Goal: Task Accomplishment & Management: Complete application form

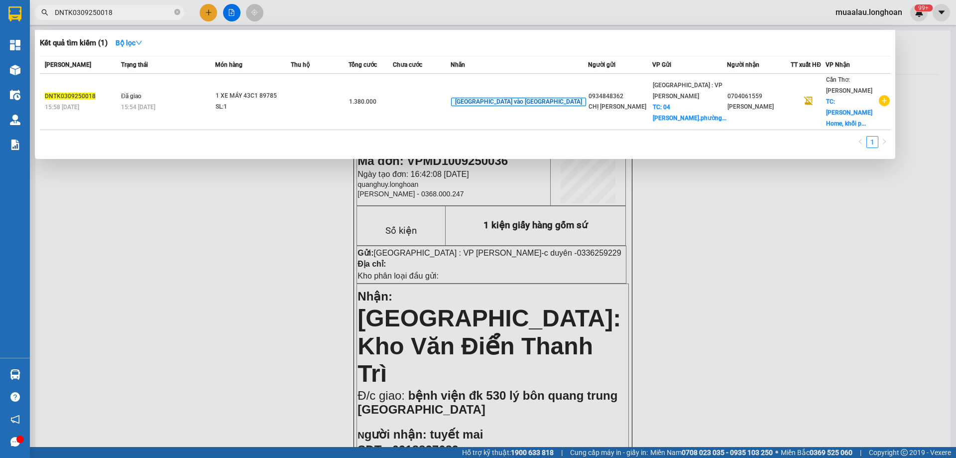
scroll to position [598, 0]
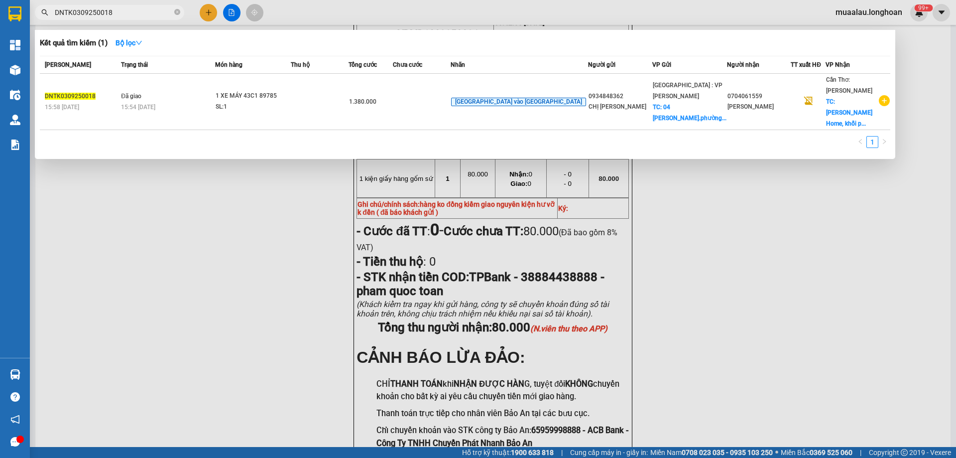
click at [131, 10] on input "DNTK0309250018" at bounding box center [114, 12] width 118 height 11
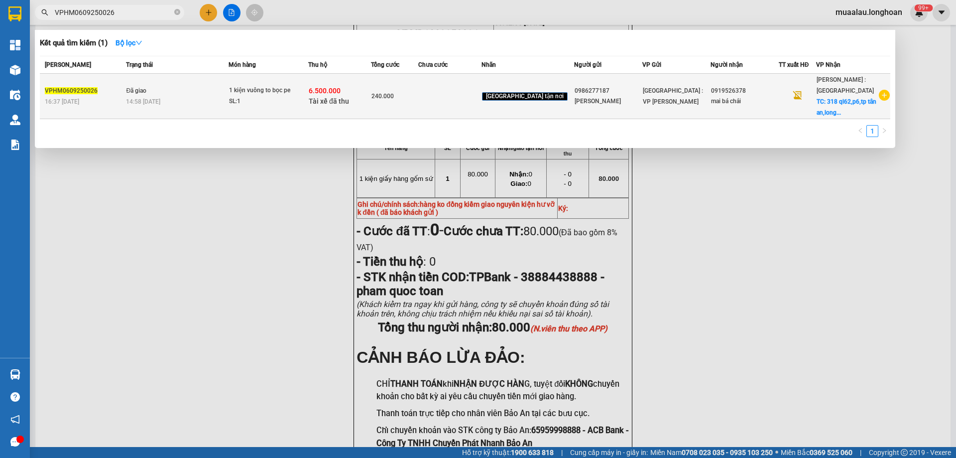
type input "VPHM0609250026"
click at [140, 94] on span "Đã giao" at bounding box center [136, 90] width 20 height 7
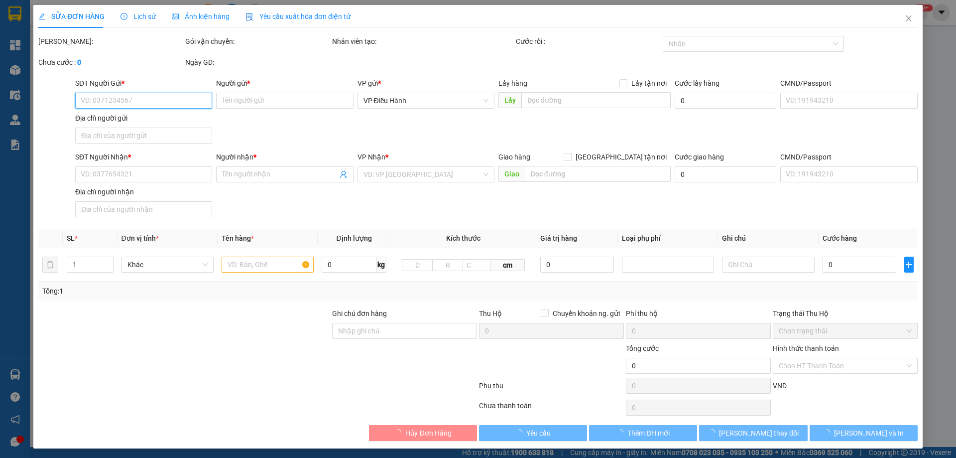
type input "0986277187"
type input "[PERSON_NAME]"
type input "0919526378"
type input "mai bá chải"
checkbox input "true"
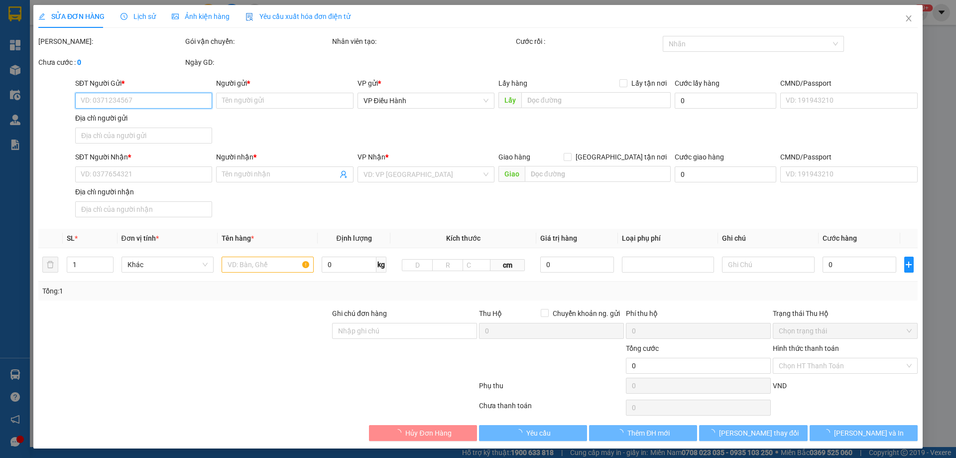
type input "318 ql62,p6,tp tân an,long an"
type input "nhận nguyên kiện,giao nguyên kiện,bể vỡ k đền"
checkbox input "true"
type input "6.500.000"
type input "25.000"
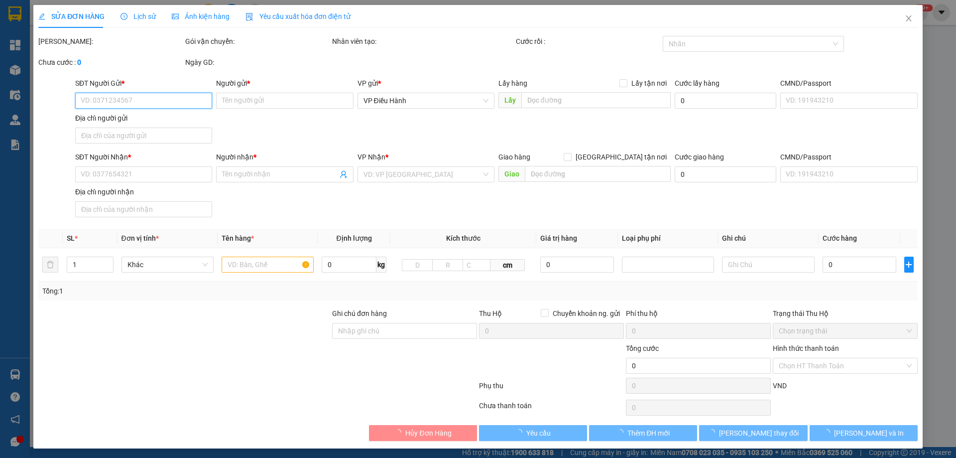
type input "240.000"
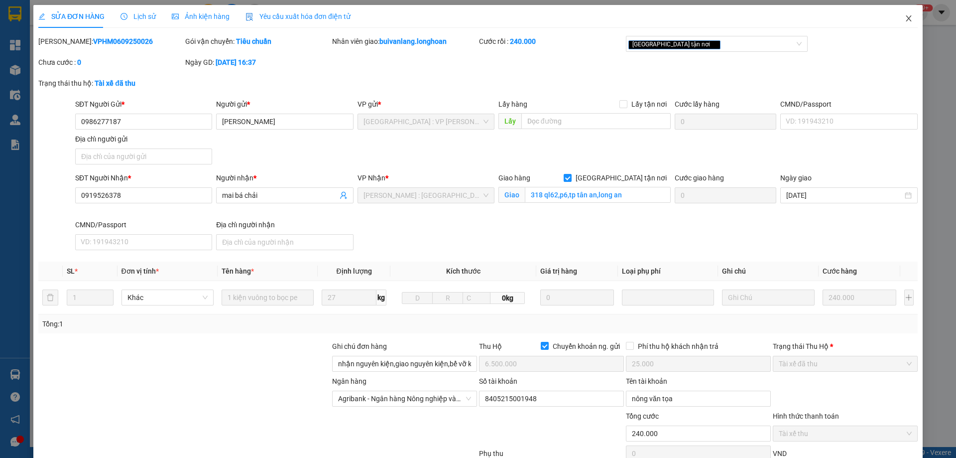
click at [906, 18] on icon "close" at bounding box center [908, 18] width 5 height 6
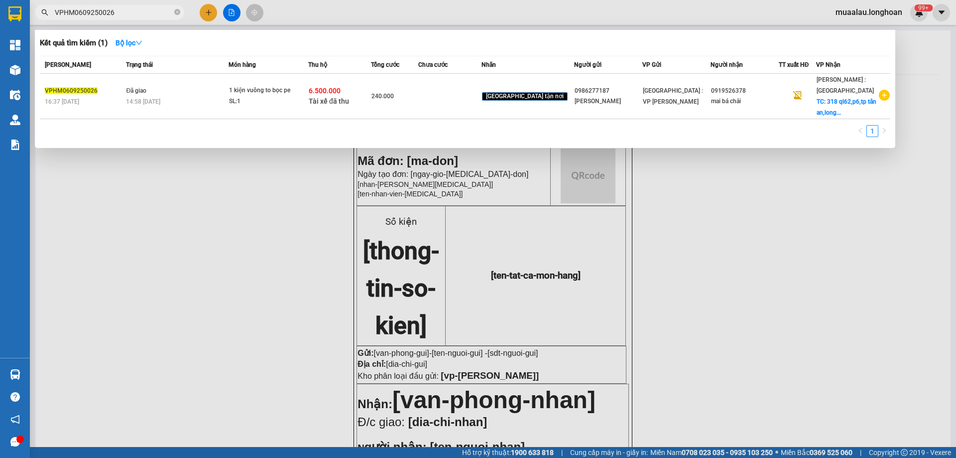
click at [126, 12] on input "VPHM0609250026" at bounding box center [114, 12] width 118 height 11
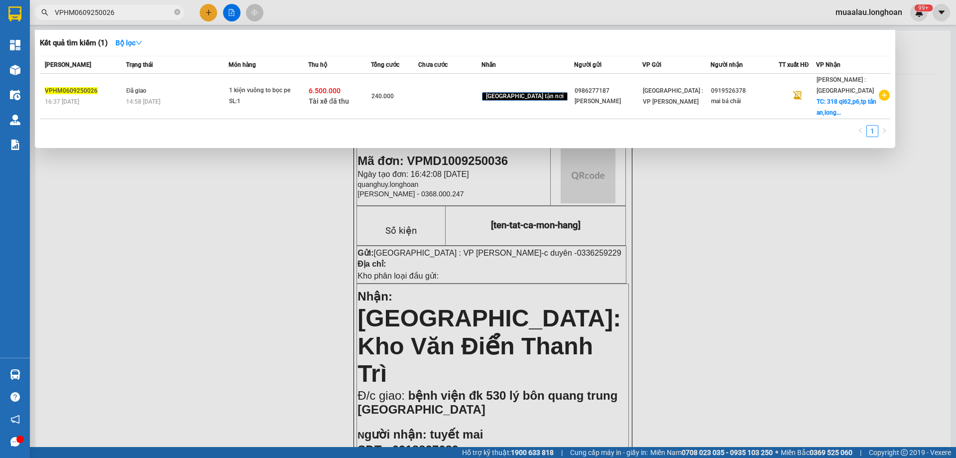
paste input "HNVD0909250022"
click at [153, 241] on div at bounding box center [478, 229] width 956 height 458
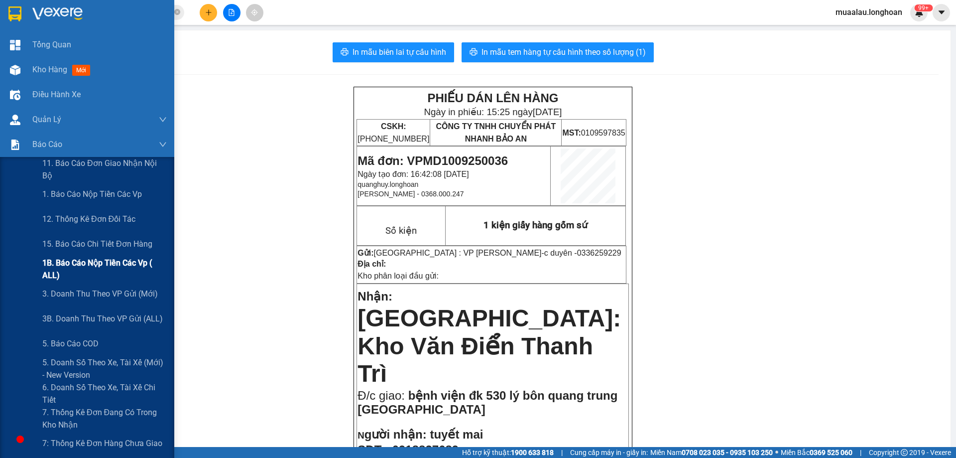
click at [100, 263] on span "1B. Báo cáo nộp tiền các vp ( ALL)" at bounding box center [104, 269] width 125 height 25
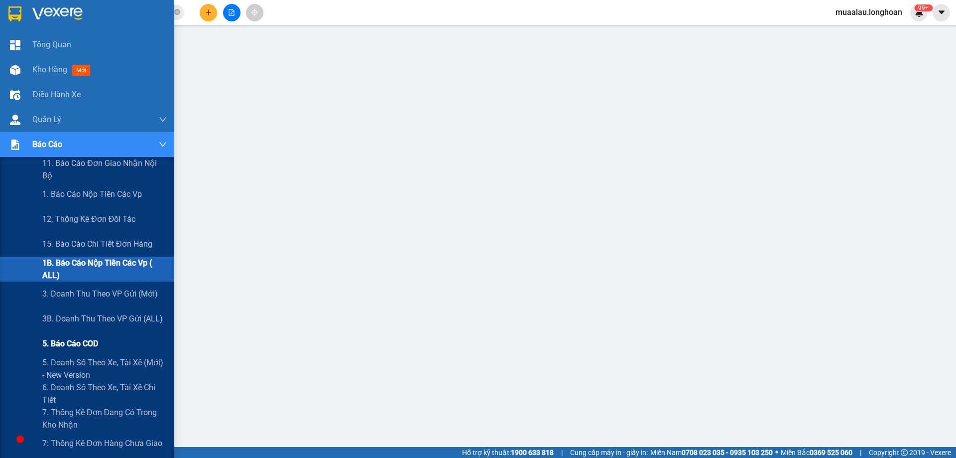
click at [69, 343] on span "5. Báo cáo COD" at bounding box center [70, 343] width 56 height 12
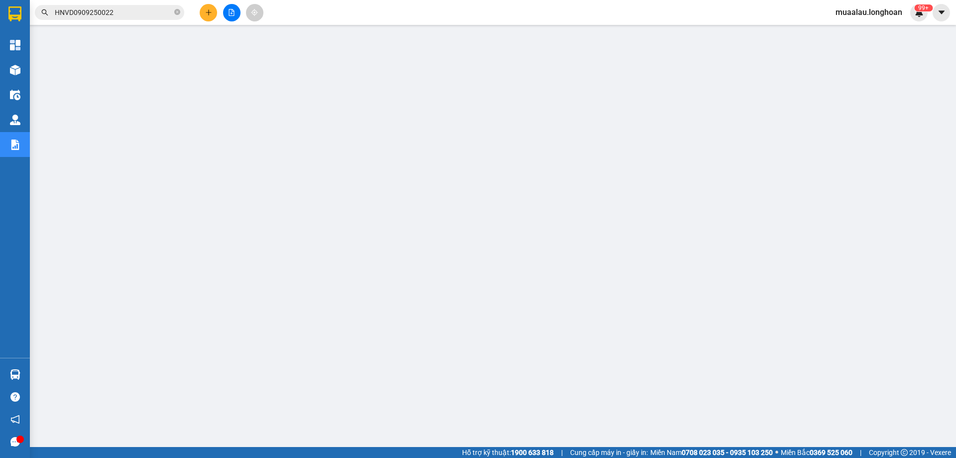
click at [124, 14] on input "HNVD0909250022" at bounding box center [114, 12] width 118 height 11
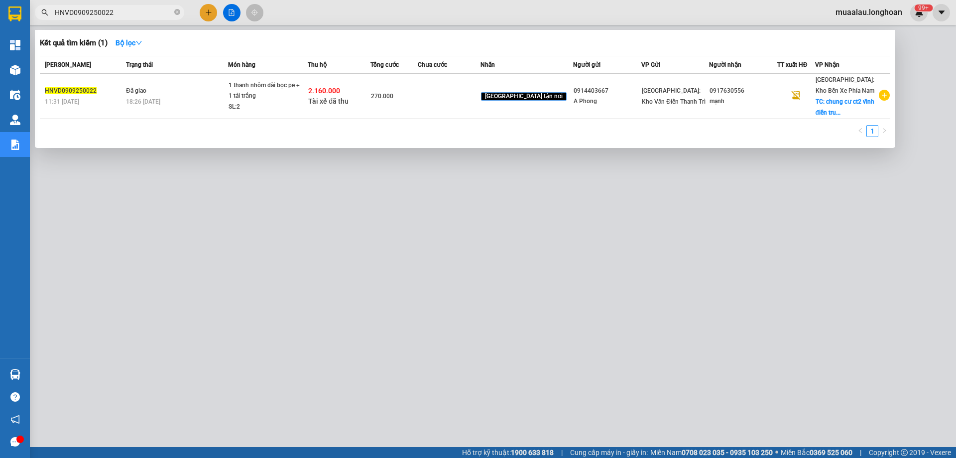
click at [124, 14] on input "HNVD0909250022" at bounding box center [114, 12] width 118 height 11
paste input "DNTK1009250009"
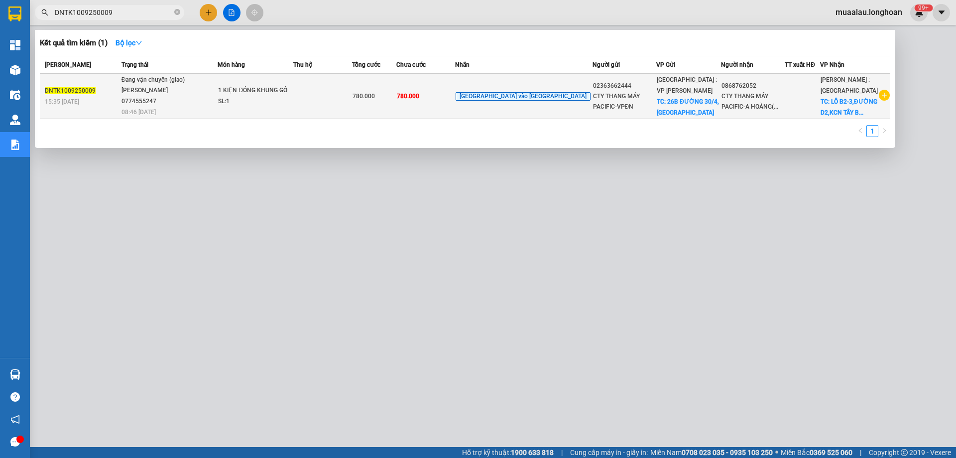
click at [108, 91] on div "DNTK1009250009" at bounding box center [82, 91] width 74 height 10
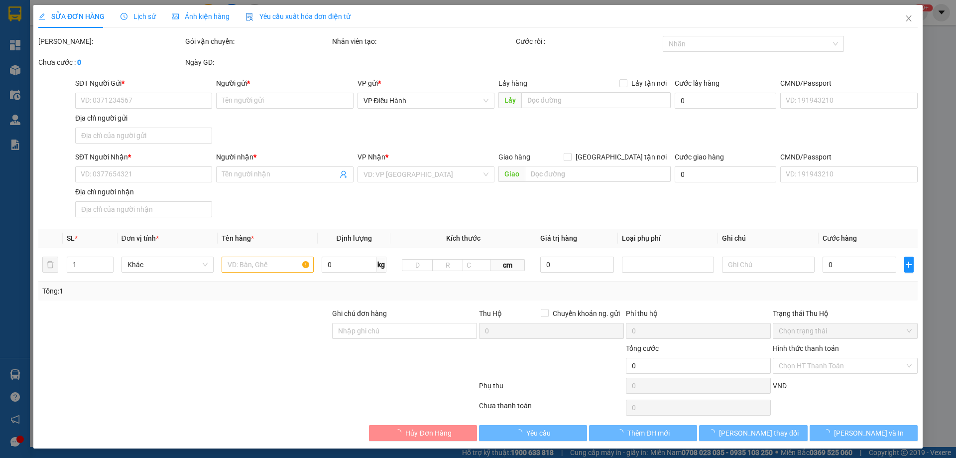
click at [140, 14] on span "Lịch sử" at bounding box center [138, 16] width 35 height 8
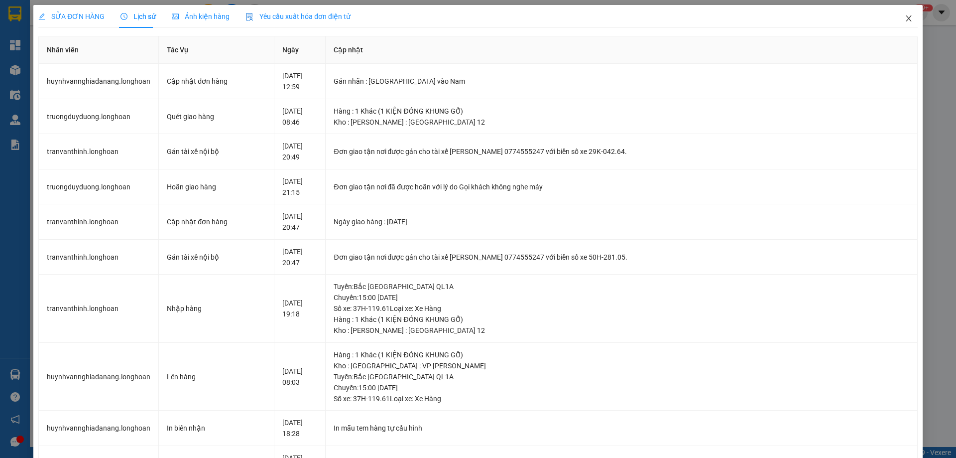
click at [905, 19] on icon "close" at bounding box center [909, 18] width 8 height 8
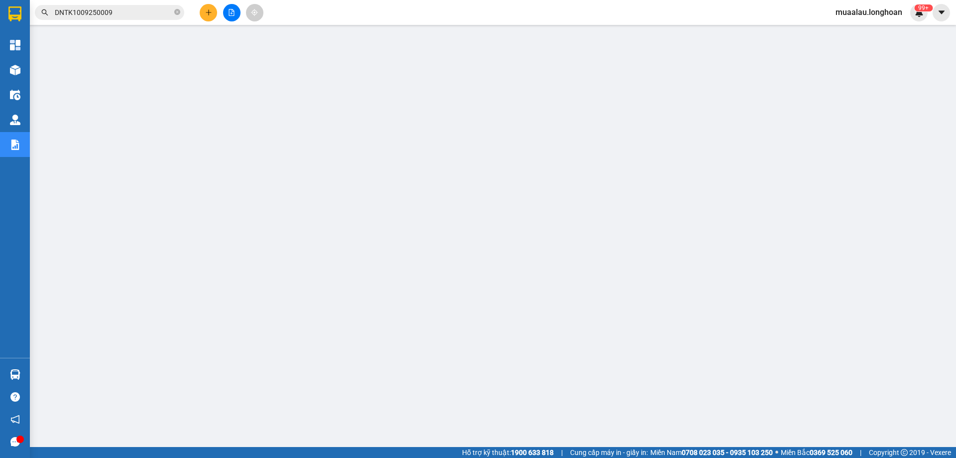
click at [120, 11] on input "DNTK1009250009" at bounding box center [114, 12] width 118 height 11
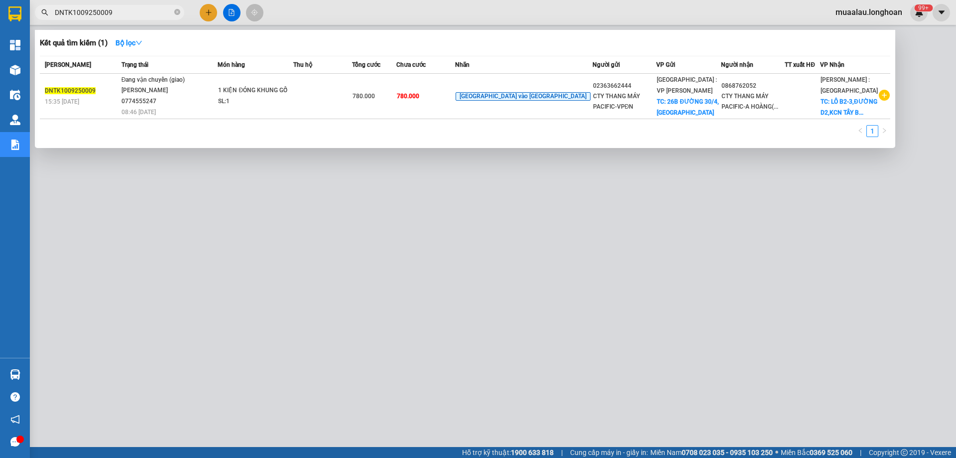
click at [120, 11] on input "DNTK1009250009" at bounding box center [114, 12] width 118 height 11
paste input "HNVD0909250066"
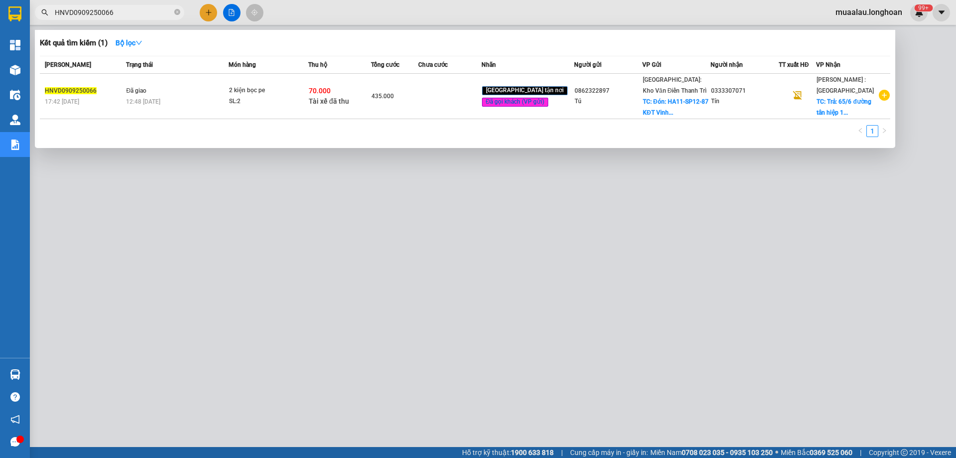
type input "HNVD0909250066"
click at [74, 92] on span "HNVD0909250066" at bounding box center [71, 90] width 52 height 7
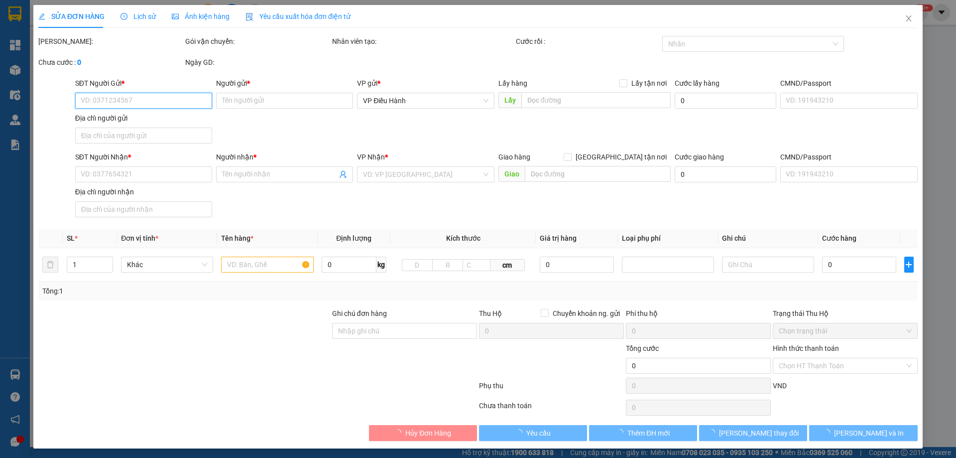
type input "0862322897"
type input "Tú"
checkbox input "true"
type input "Đón: HA11-SP12-87 KĐT [GEOGRAPHIC_DATA] - [GEOGRAPHIC_DATA] - [GEOGRAPHIC_DATA]…"
type input "65.000"
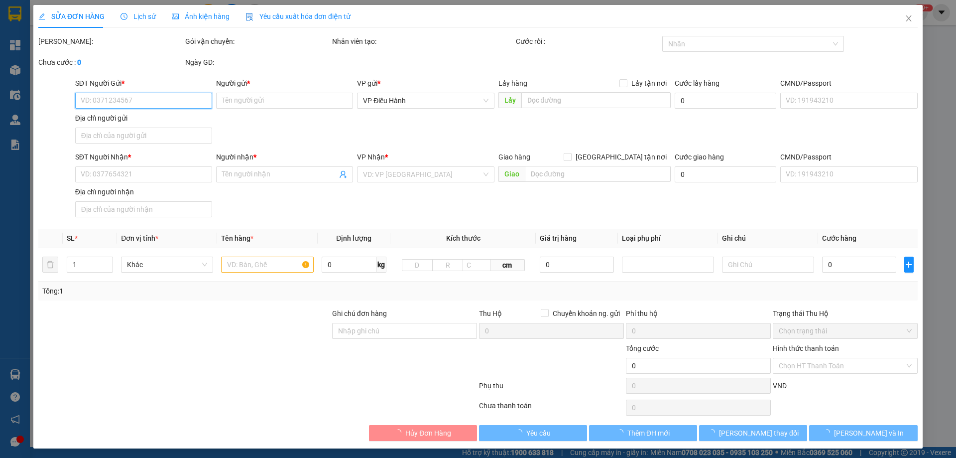
type input "0333307071"
type input "Tín"
checkbox input "true"
type input "Trả: 65/6 [GEOGRAPHIC_DATA], [GEOGRAPHIC_DATA] tây 2 xã [GEOGRAPHIC_DATA]"
type input "hàng giao nguyên kiện, hư vỡ ko đền"
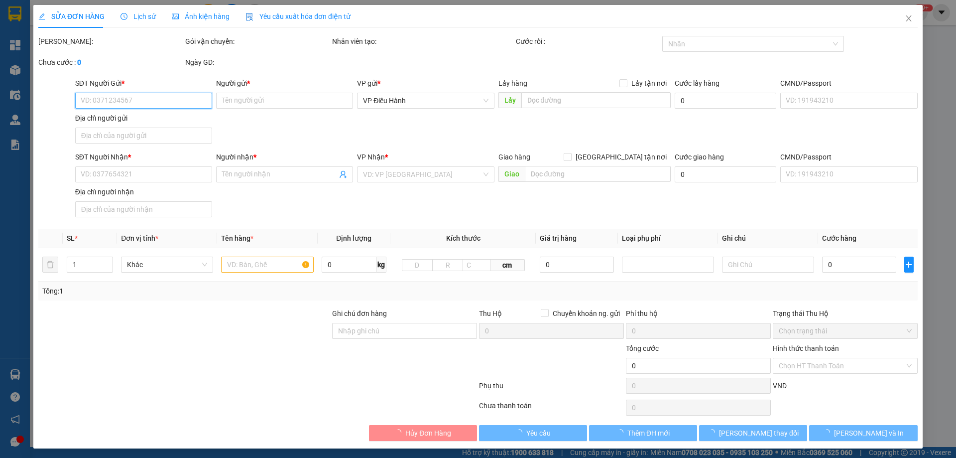
checkbox input "true"
type input "70.000"
type input "5.000"
type input "435.000"
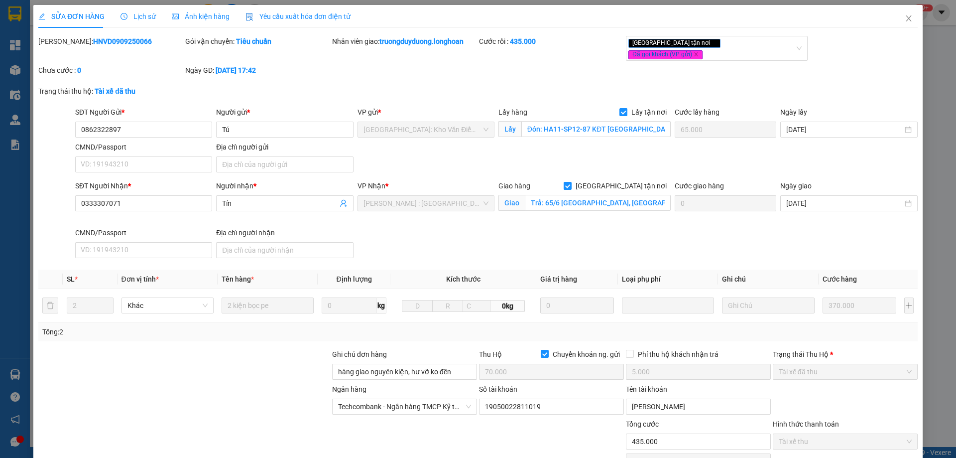
click at [137, 19] on span "Lịch sử" at bounding box center [138, 16] width 35 height 8
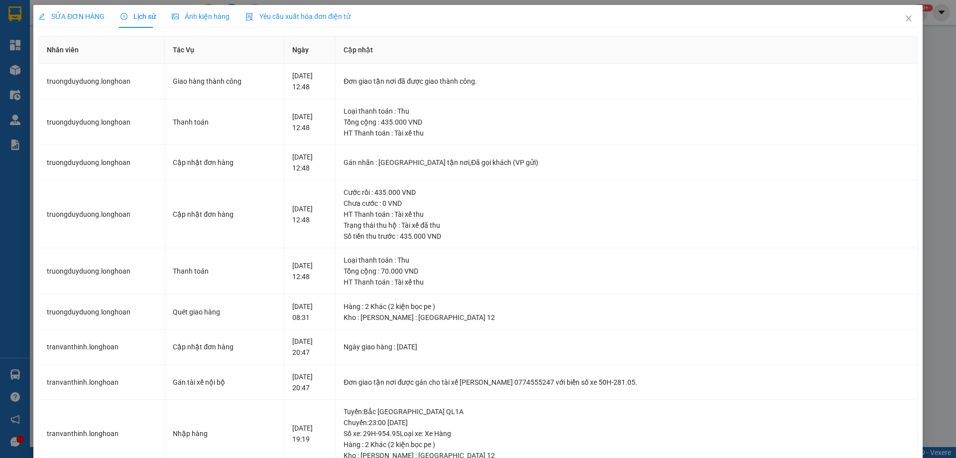
click at [64, 14] on span "SỬA ĐƠN HÀNG" at bounding box center [71, 16] width 66 height 8
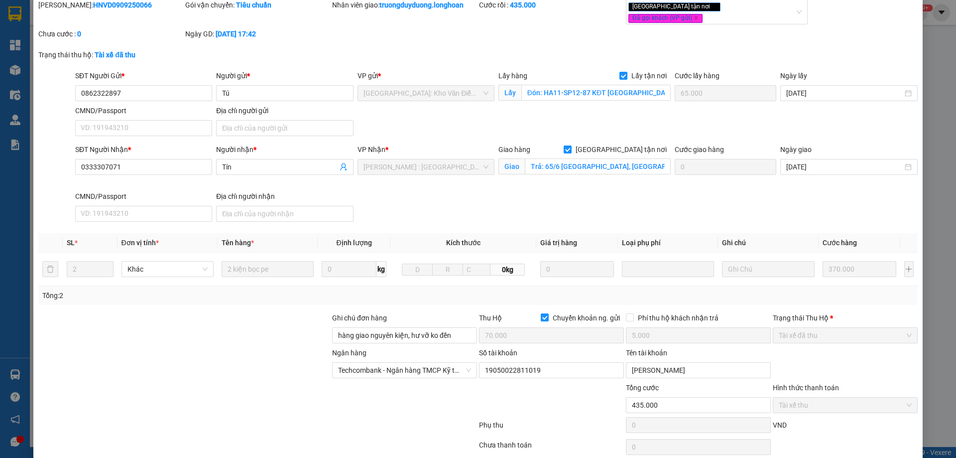
scroll to position [70, 0]
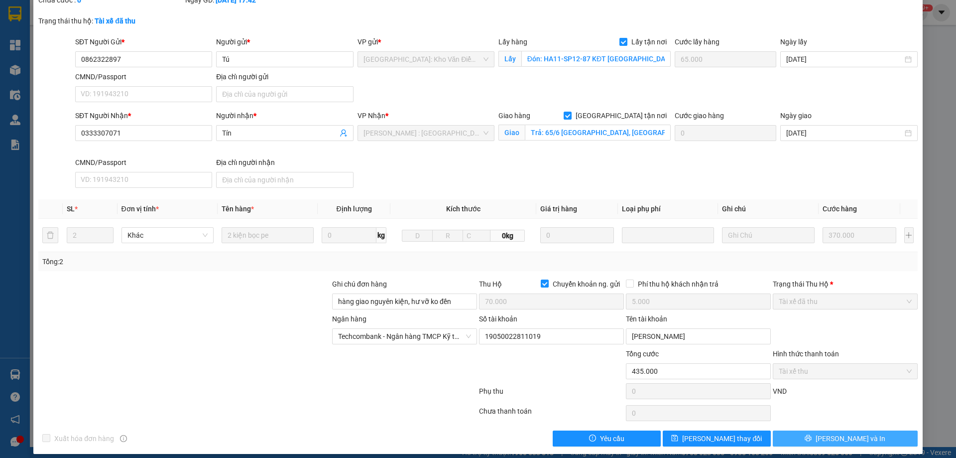
click at [835, 430] on button "[PERSON_NAME] và In" at bounding box center [845, 438] width 145 height 16
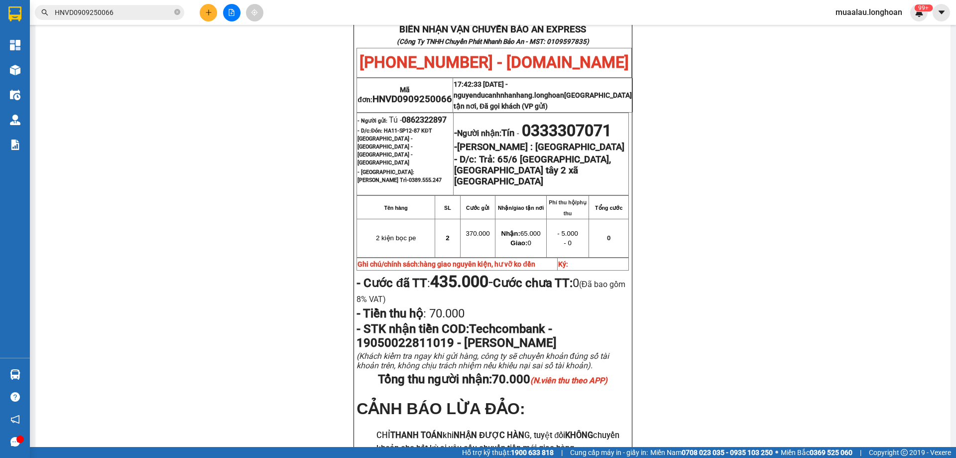
scroll to position [548, 0]
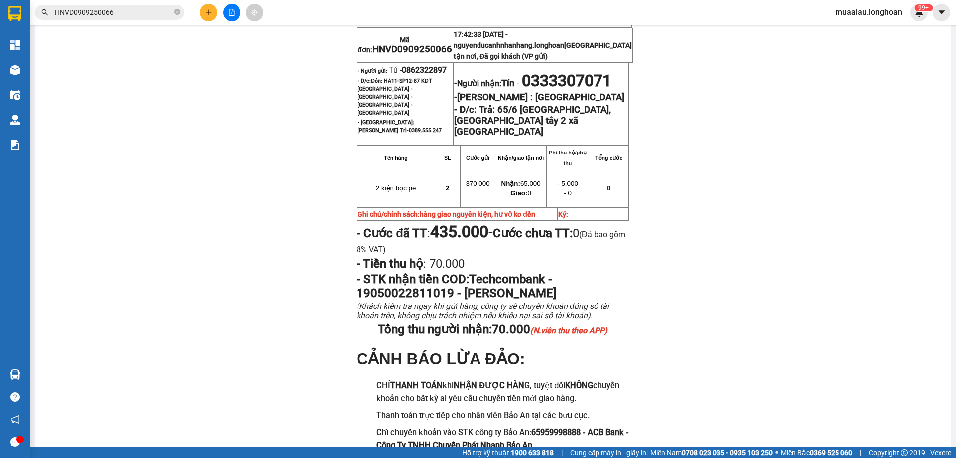
click at [128, 96] on div "PHIẾU DÁN LÊN HÀNG Ngày in phiếu: 16:36 ngày 15-09-2025 CSKH: 1900.06.88.33 CÔN…" at bounding box center [493, 17] width 892 height 956
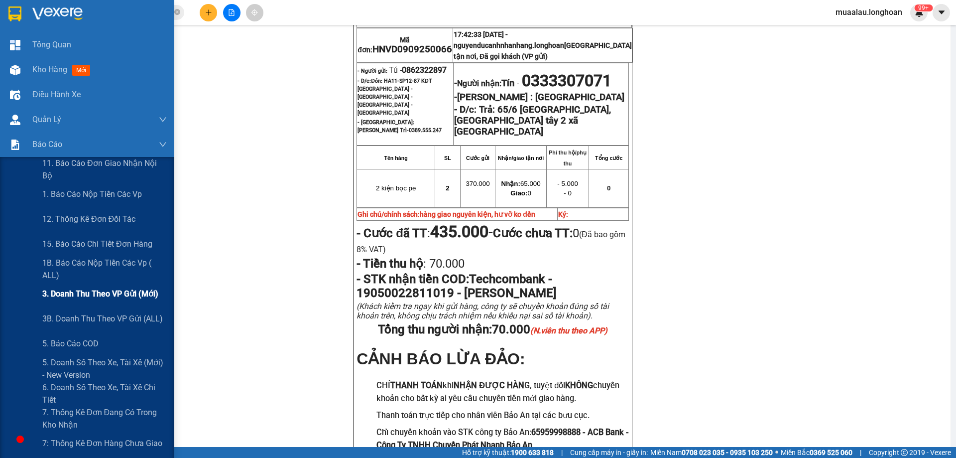
click at [46, 297] on span "3. Doanh Thu theo VP Gửi (mới)" at bounding box center [100, 293] width 116 height 12
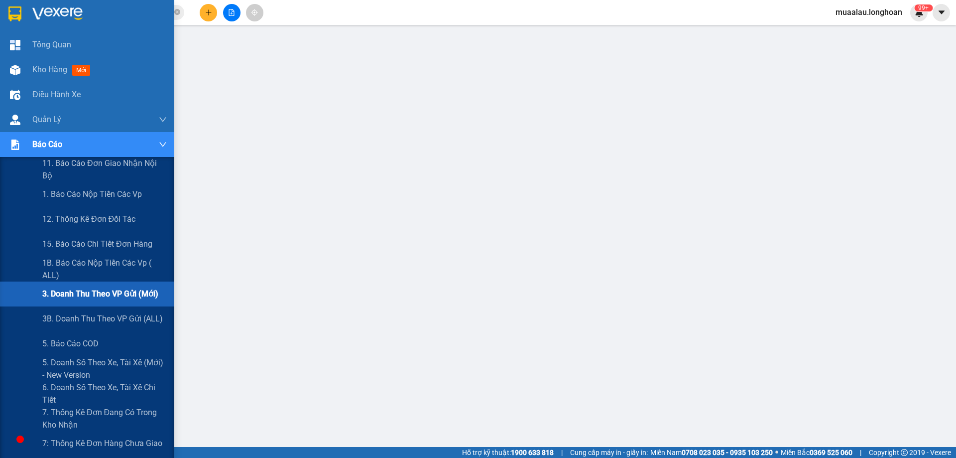
scroll to position [36, 0]
click at [72, 341] on span "5. Báo cáo COD" at bounding box center [70, 343] width 56 height 12
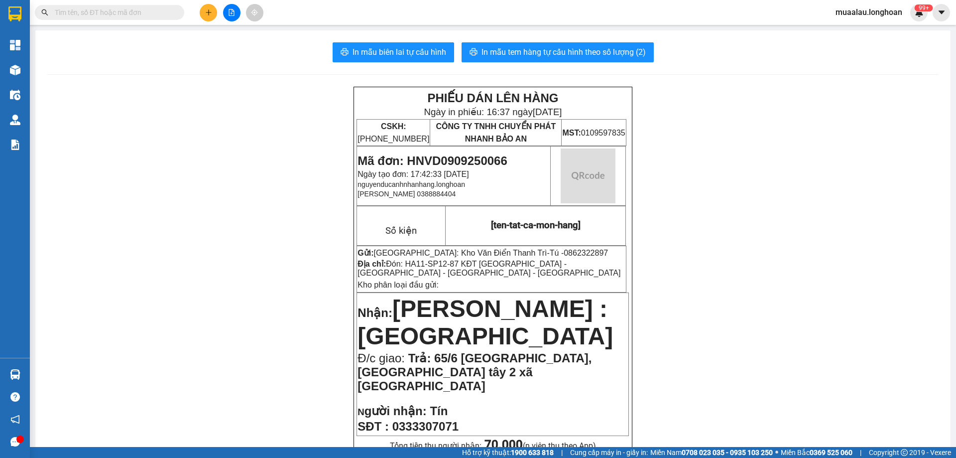
click at [123, 13] on input "text" at bounding box center [114, 12] width 118 height 11
paste input "HNVD1309250007"
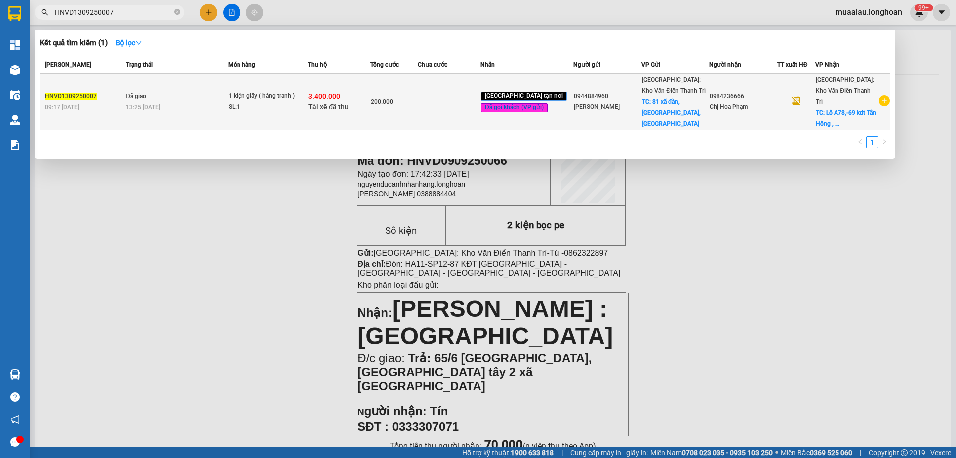
type input "HNVD1309250007"
click at [123, 91] on div "HNVD1309250007" at bounding box center [84, 96] width 78 height 10
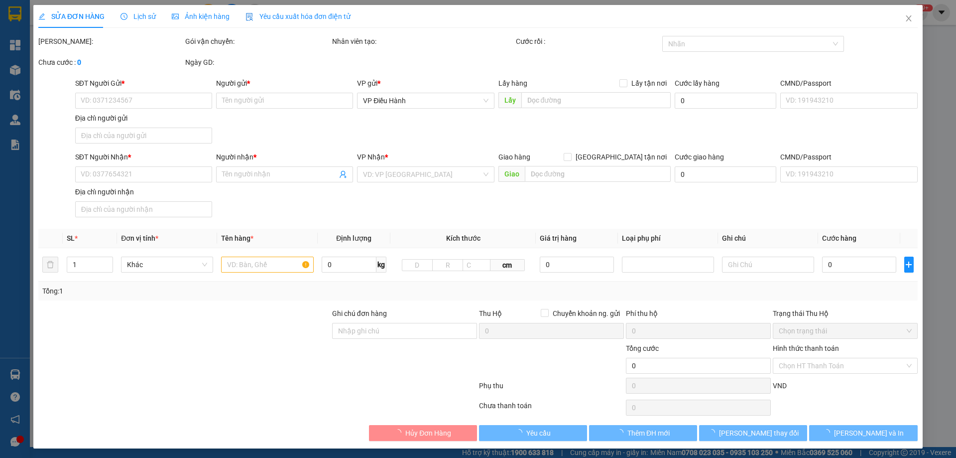
type input "0944884960"
type input "[PERSON_NAME]"
checkbox input "true"
type input "81 xã đàn, [GEOGRAPHIC_DATA], [GEOGRAPHIC_DATA]"
type input "65.000"
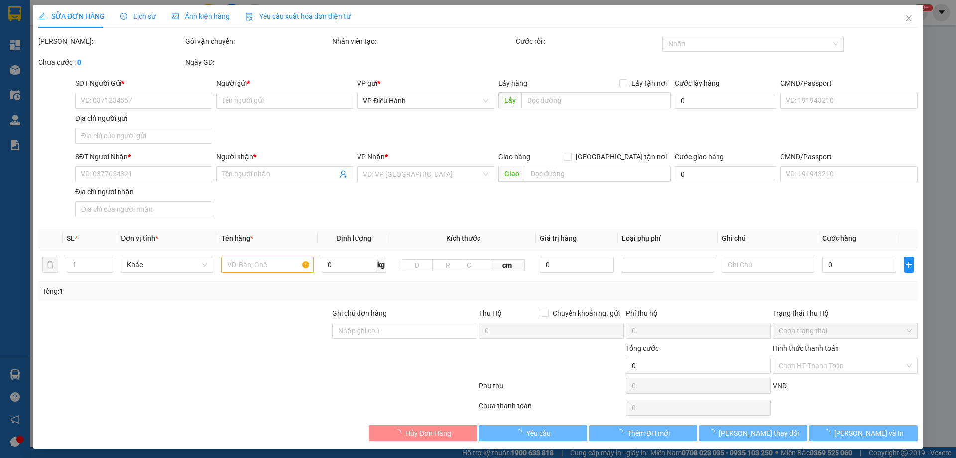
type input "0984236666"
type input "Chị Hoa Phạm"
checkbox input "true"
type input "Lô A78,-69 kdt Tân Hồng , [GEOGRAPHIC_DATA] ,[GEOGRAPHIC_DATA]"
checkbox input "true"
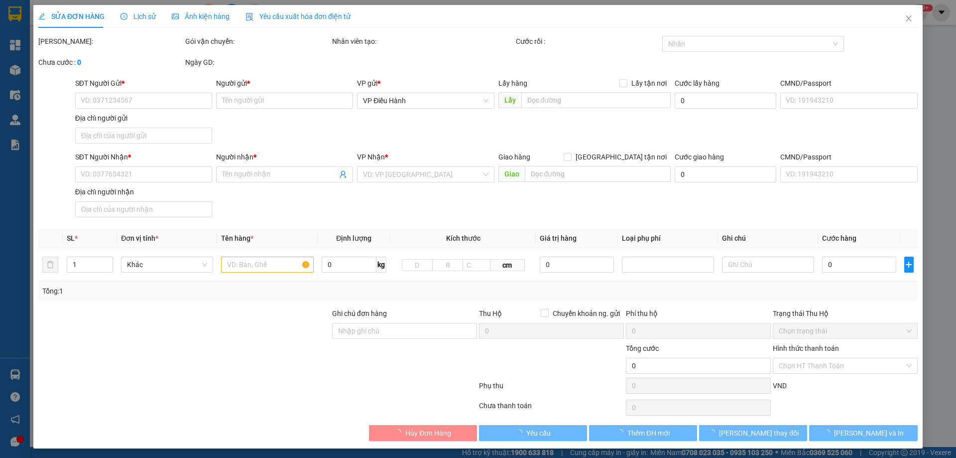
type input "3.400.000"
type input "20.000"
type input "200.000"
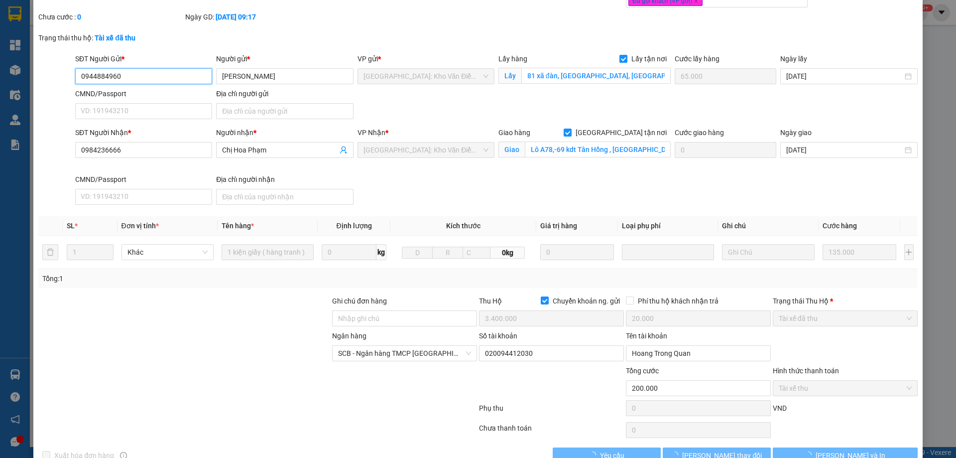
scroll to position [70, 0]
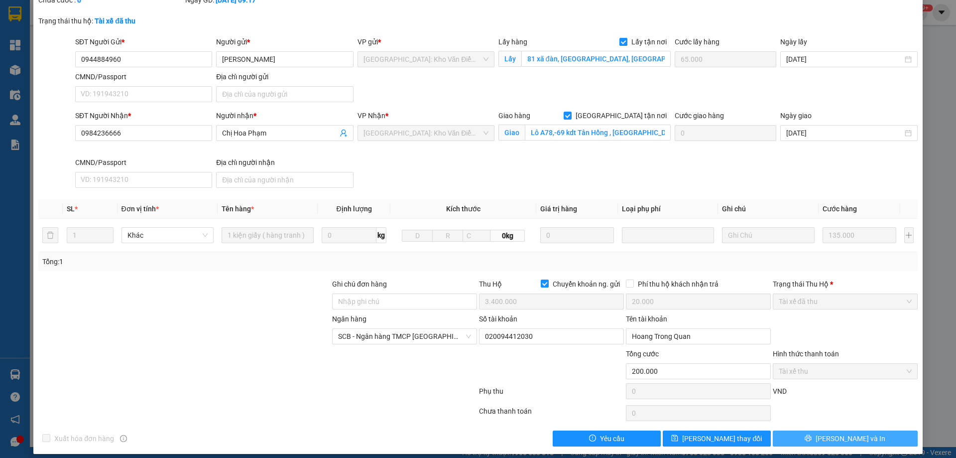
click at [851, 433] on span "[PERSON_NAME] và In" at bounding box center [851, 438] width 70 height 11
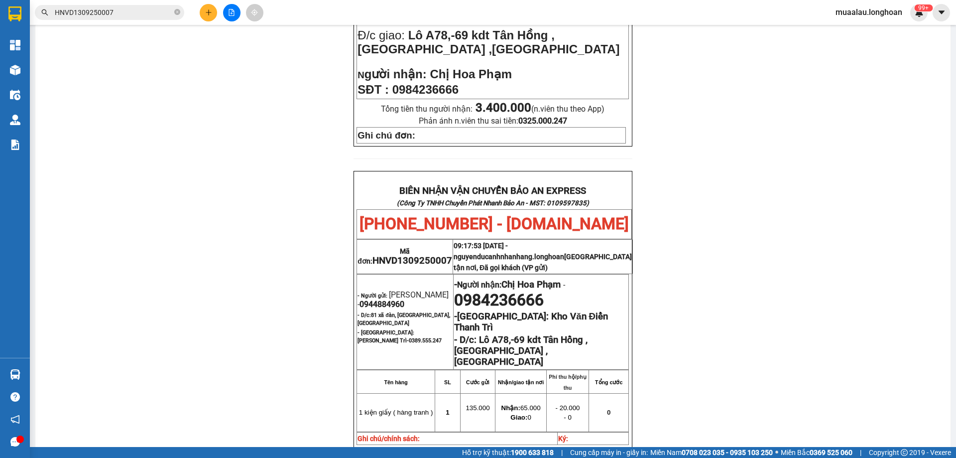
scroll to position [267, 0]
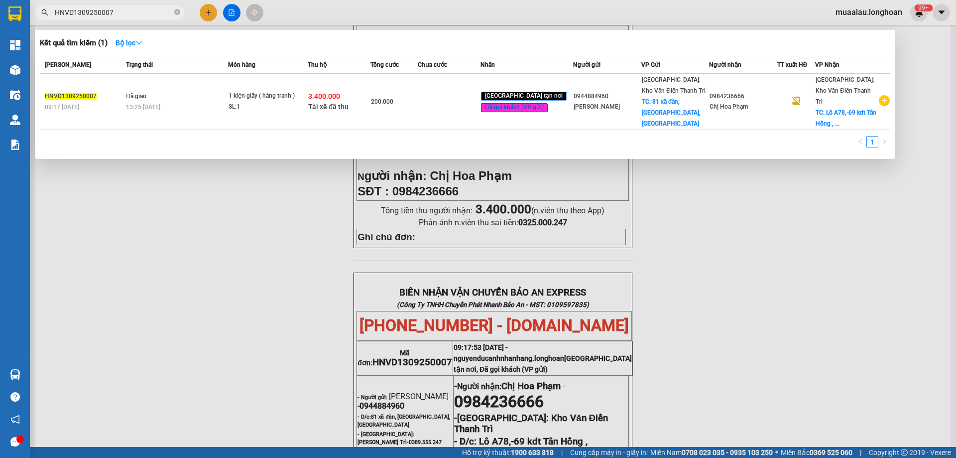
click at [127, 10] on input "HNVD1309250007" at bounding box center [114, 12] width 118 height 11
paste input "0905454573"
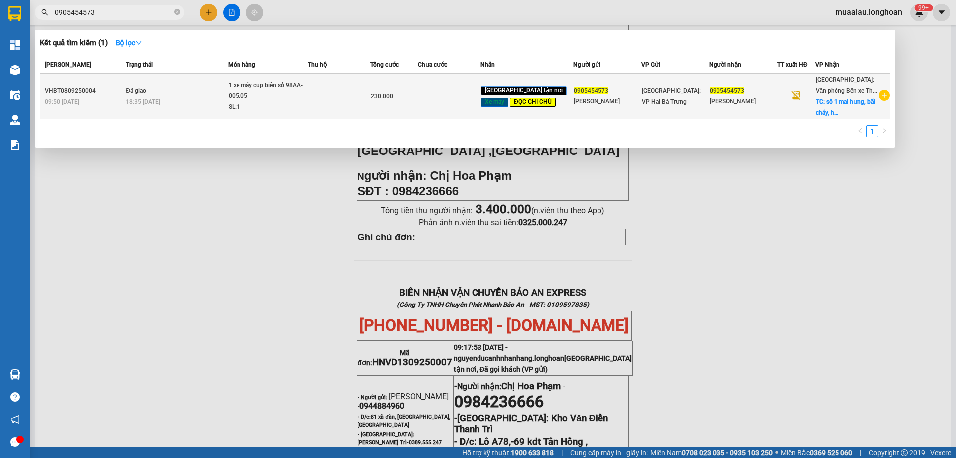
type input "0905454573"
click at [138, 92] on span "Đã giao" at bounding box center [136, 90] width 20 height 7
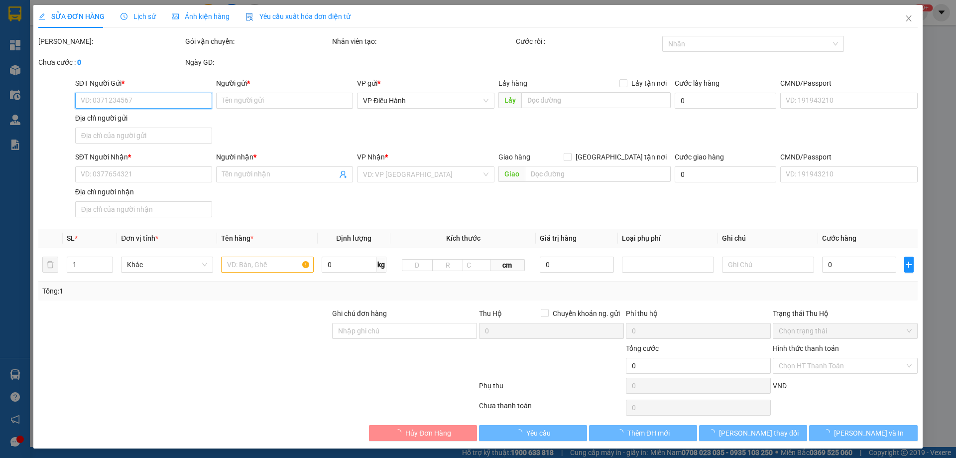
type input "0905454573"
type input "[PERSON_NAME]"
type input "0905454573"
type input "[PERSON_NAME]"
checkbox input "true"
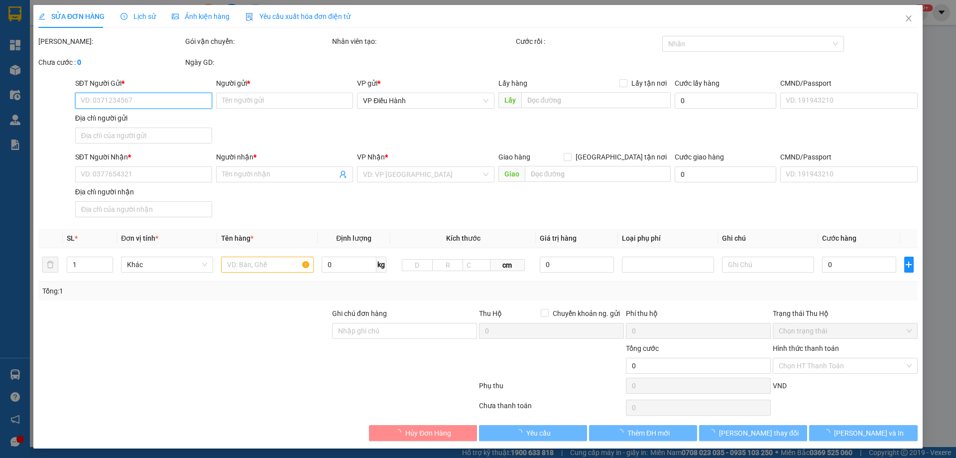
type input "số 1 mai hưng, [GEOGRAPHIC_DATA], [GEOGRAPHIC_DATA], [GEOGRAPHIC_DATA]"
type input "có 1 chìa khoá, không giấy tờ, 1 gương"
type input "230.000"
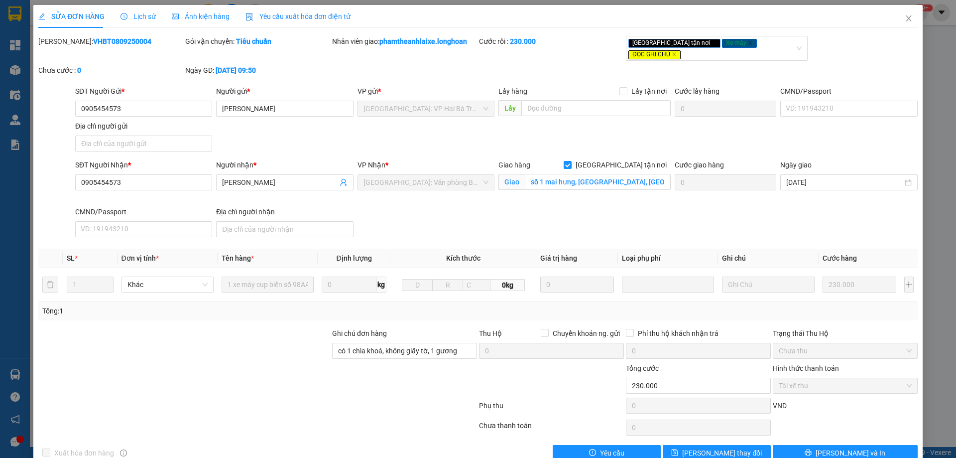
click at [96, 38] on b "VHBT0809250004" at bounding box center [122, 41] width 58 height 8
copy b "VHBT0809250004"
click at [901, 14] on span "Close" at bounding box center [909, 19] width 28 height 28
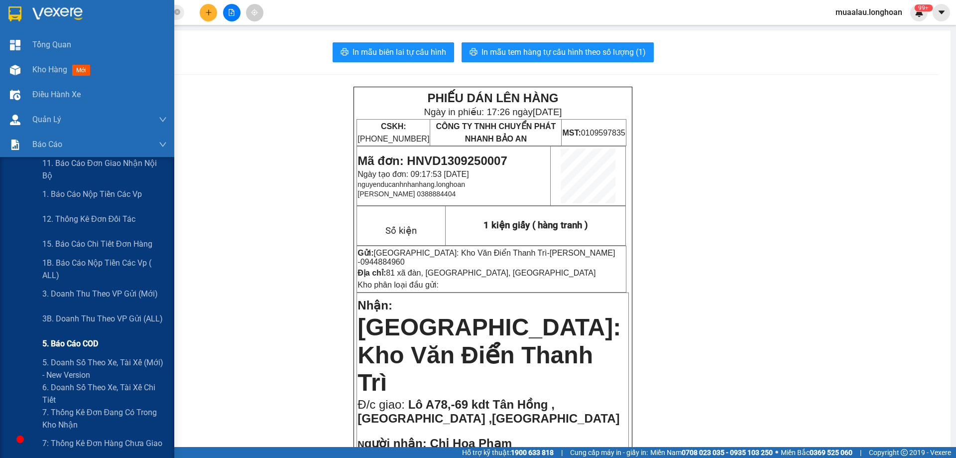
click at [58, 343] on span "5. Báo cáo COD" at bounding box center [70, 343] width 56 height 12
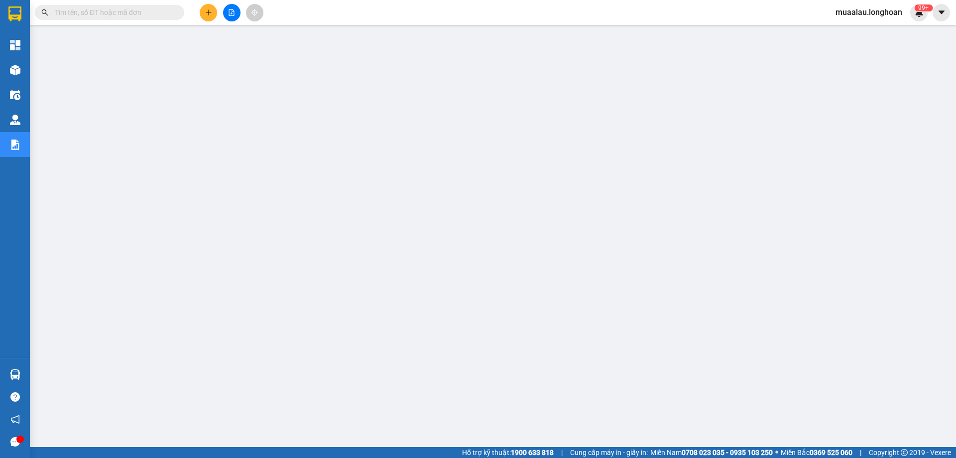
click at [126, 11] on input "text" at bounding box center [114, 12] width 118 height 11
paste input "KQ121109250023"
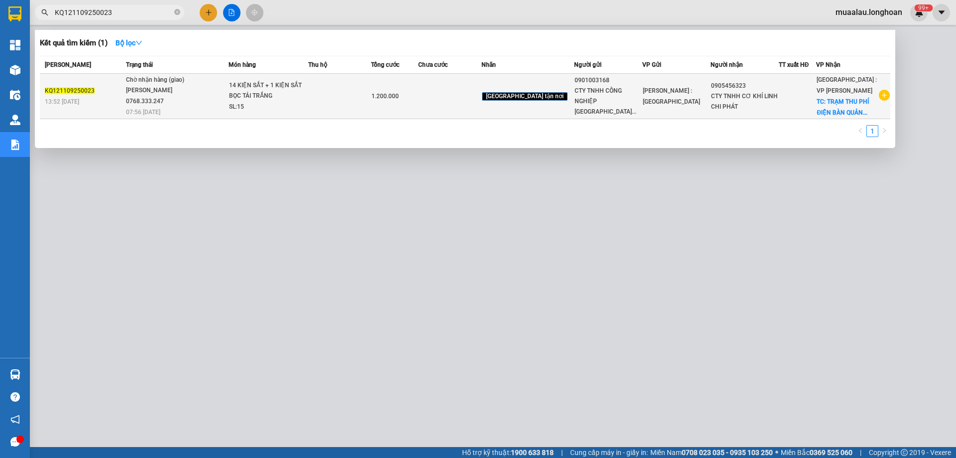
click at [77, 98] on span "13:52 [DATE]" at bounding box center [62, 101] width 34 height 7
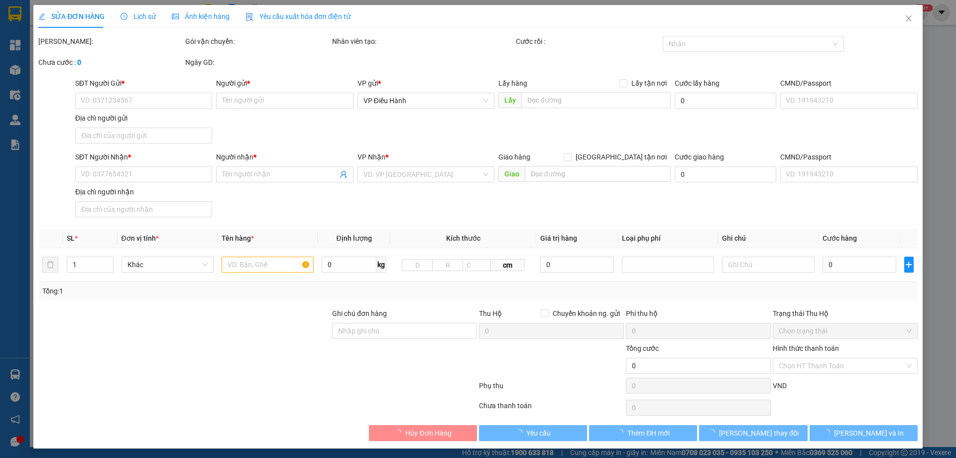
click at [146, 15] on span "Lịch sử" at bounding box center [138, 16] width 35 height 8
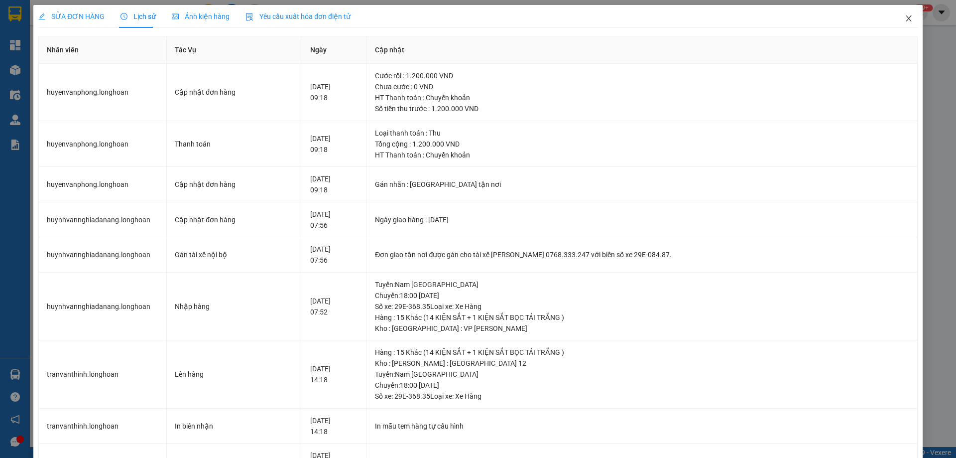
click at [905, 22] on icon "close" at bounding box center [909, 18] width 8 height 8
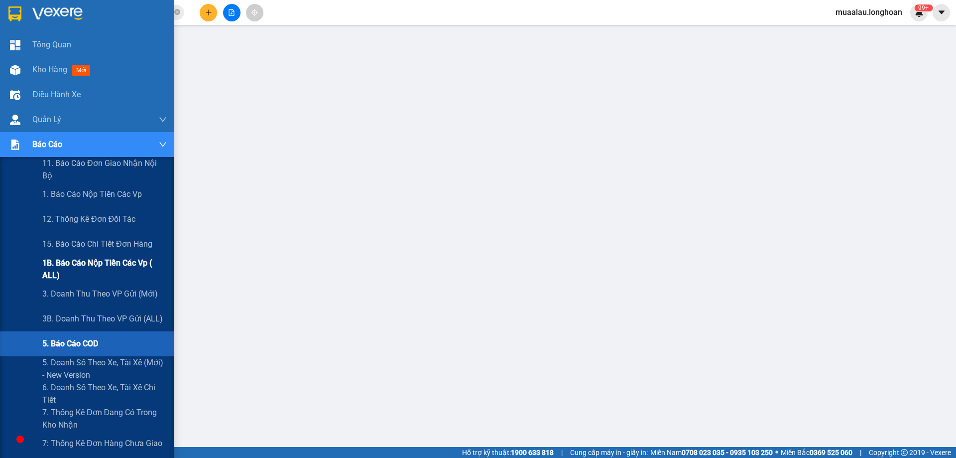
click at [98, 272] on span "1B. Báo cáo nộp tiền các vp ( ALL)" at bounding box center [104, 269] width 125 height 25
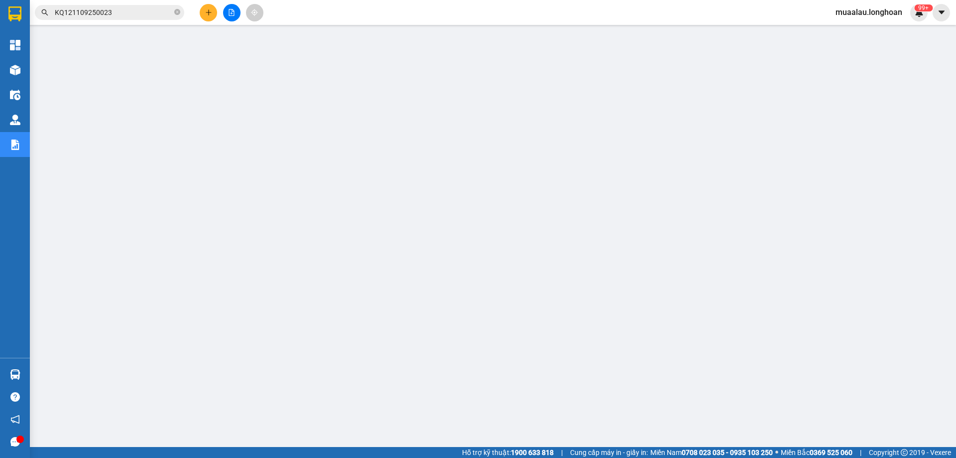
click at [112, 12] on input "KQ121109250023" at bounding box center [114, 12] width 118 height 11
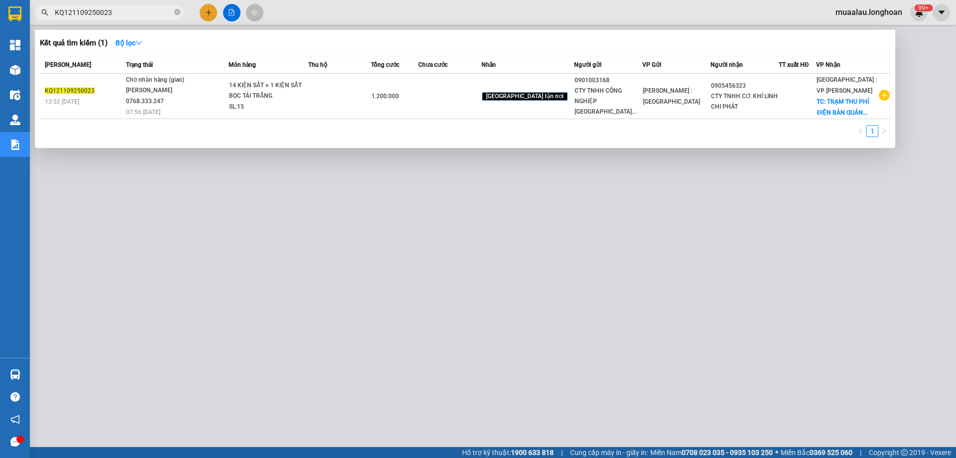
click at [112, 12] on input "KQ121109250023" at bounding box center [114, 12] width 118 height 11
paste input "HNVD0509250042"
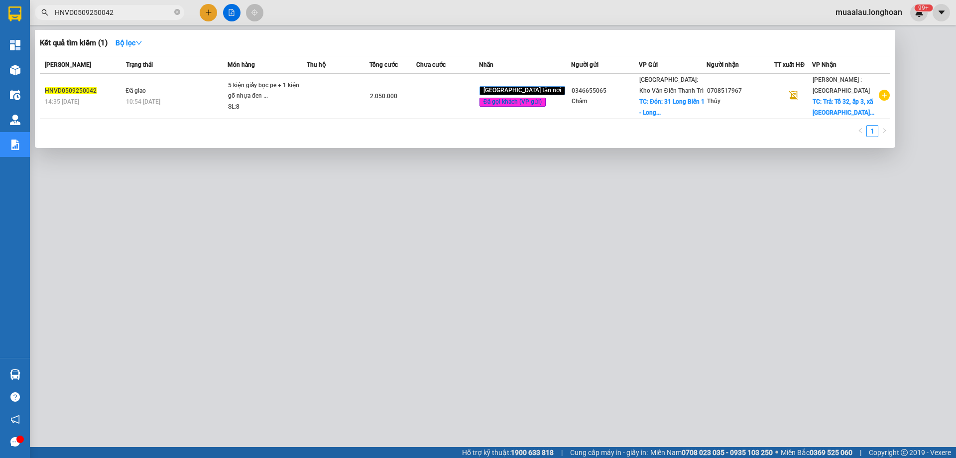
type input "HNVD0509250042"
